Goal: Navigation & Orientation: Find specific page/section

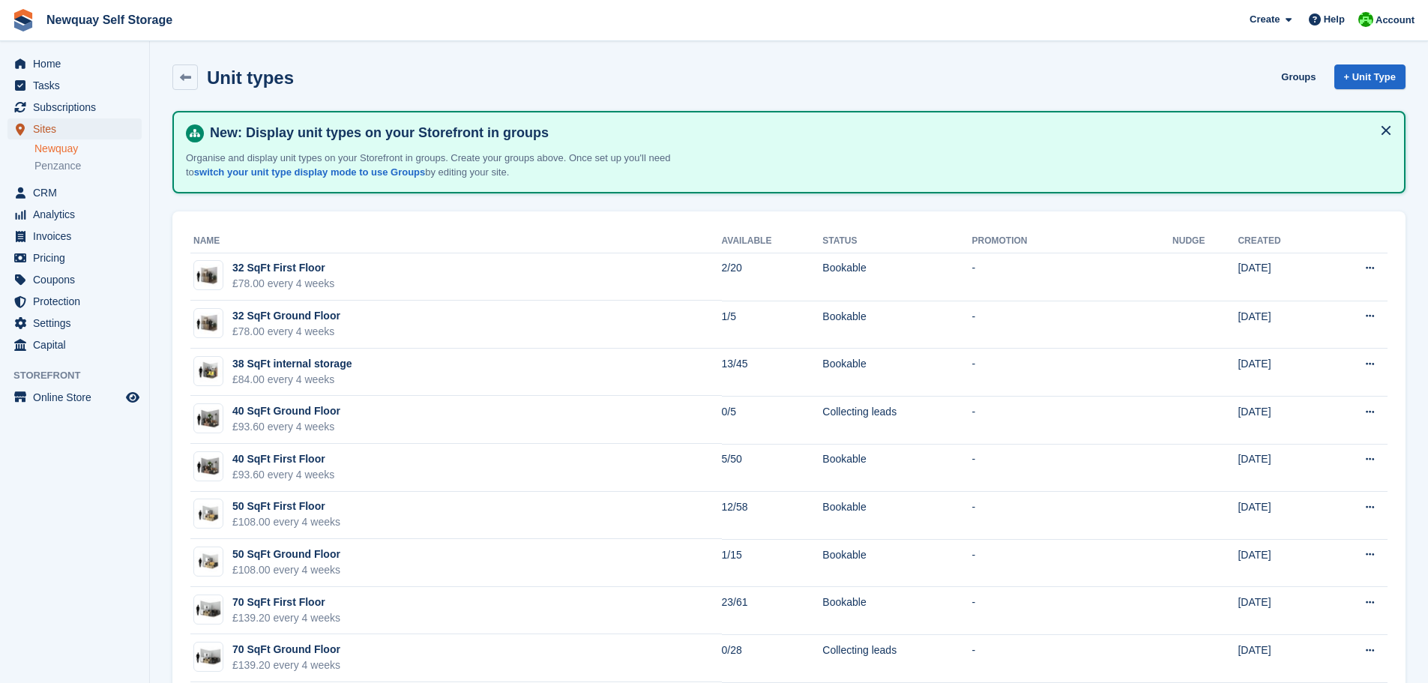
click at [43, 127] on span "Sites" at bounding box center [78, 128] width 90 height 21
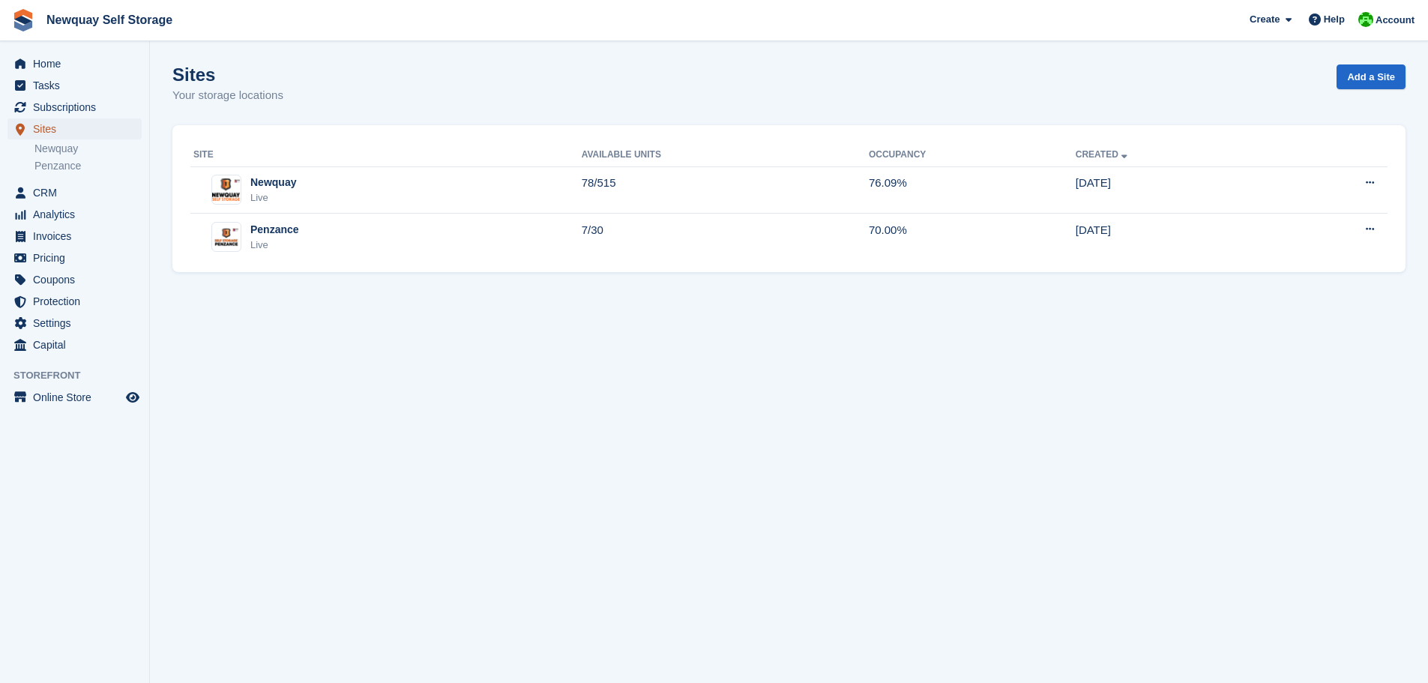
click at [47, 131] on span "Sites" at bounding box center [78, 128] width 90 height 21
click at [46, 216] on span "Analytics" at bounding box center [78, 214] width 90 height 21
